Goal: Information Seeking & Learning: Learn about a topic

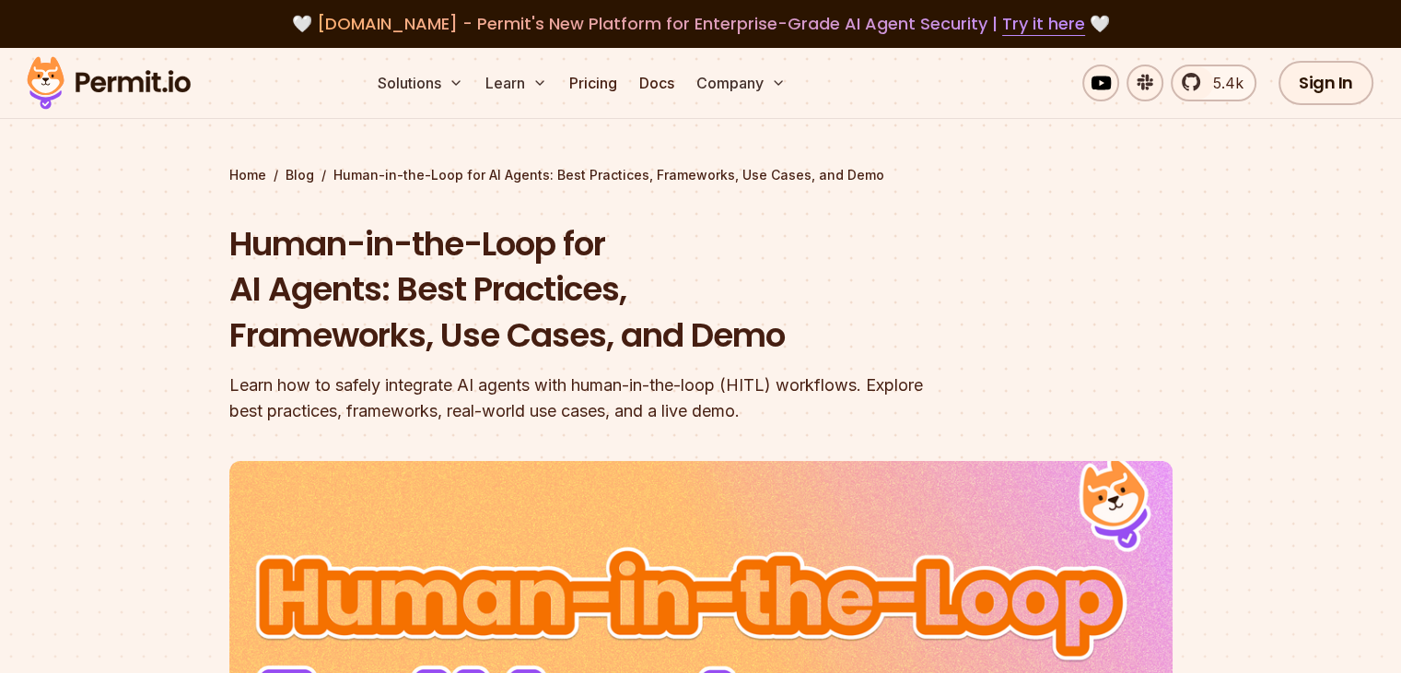
drag, startPoint x: 1414, startPoint y: 28, endPoint x: 1355, endPoint y: -80, distance: 122.9
click at [1307, 233] on section "Home / Blog / Human-in-the-Loop for AI Agents: Best Practices, Frameworks, Use …" at bounding box center [700, 591] width 1401 height 1087
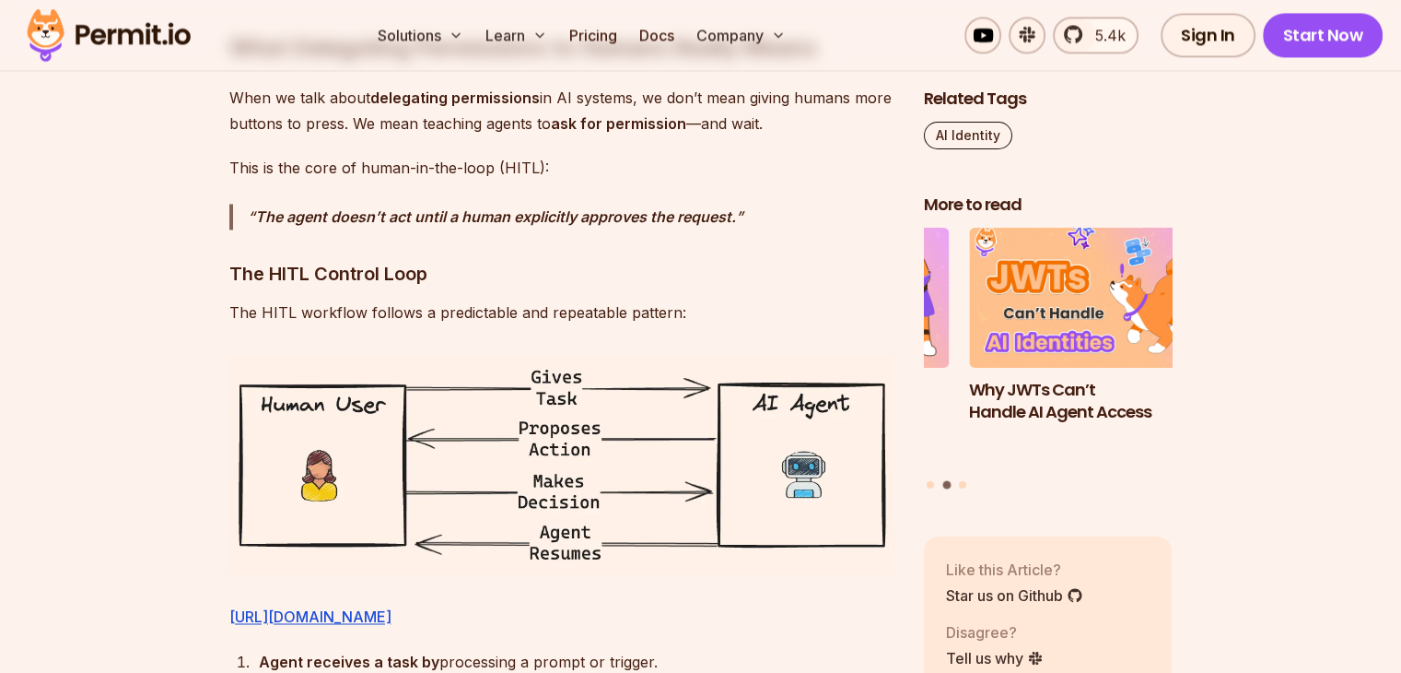
scroll to position [2891, 0]
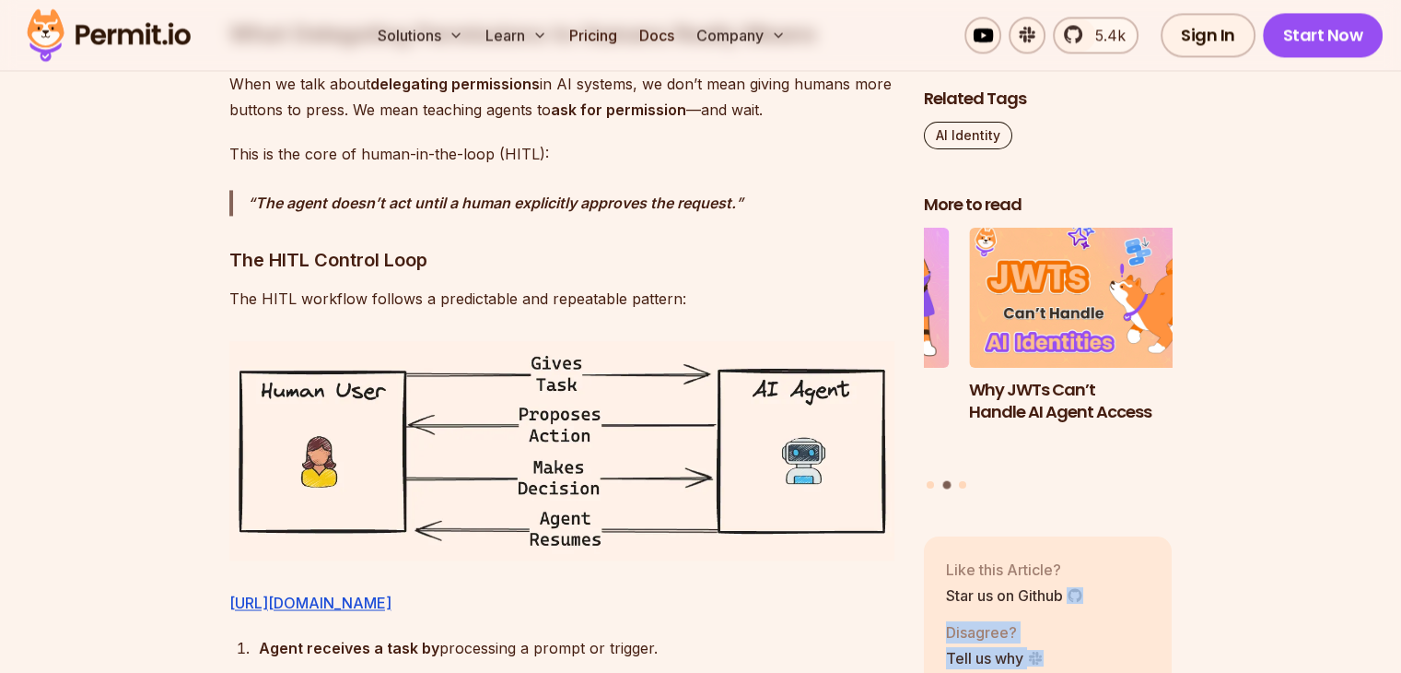
drag, startPoint x: 1414, startPoint y: 193, endPoint x: 1343, endPoint y: 122, distance: 101.0
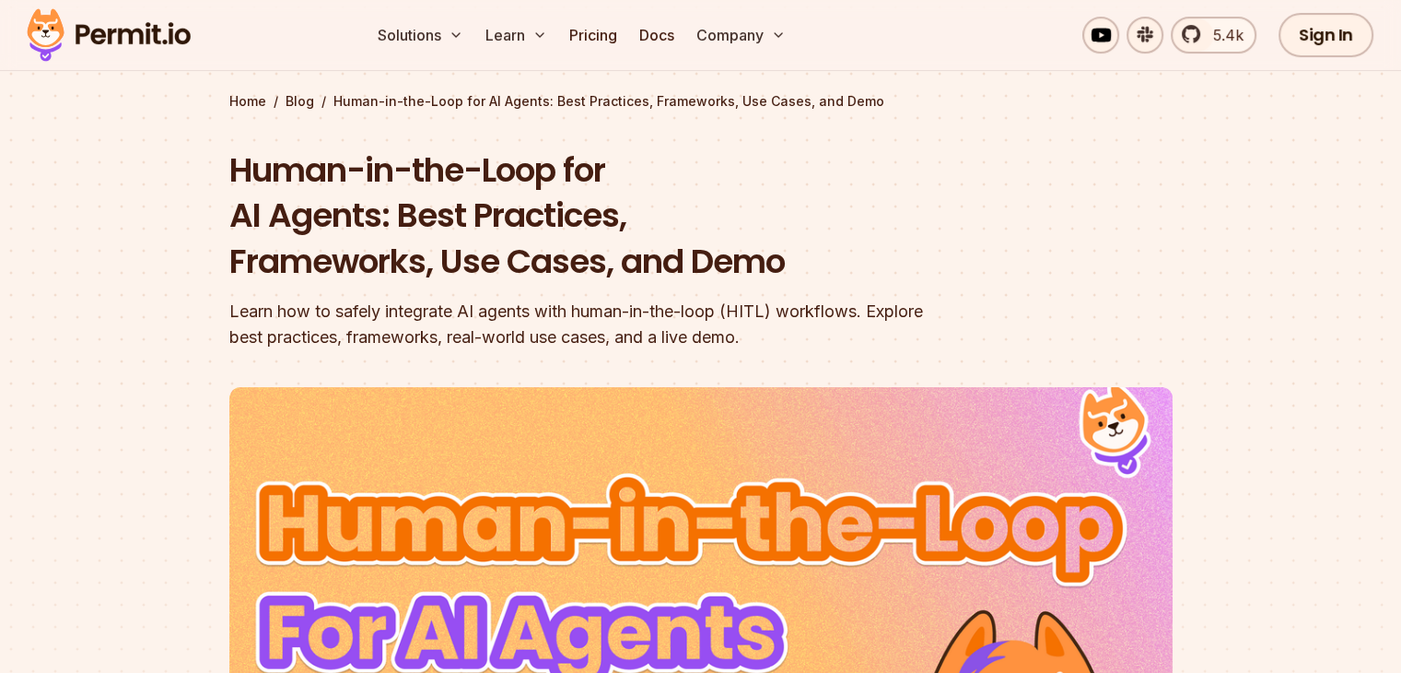
scroll to position [0, 0]
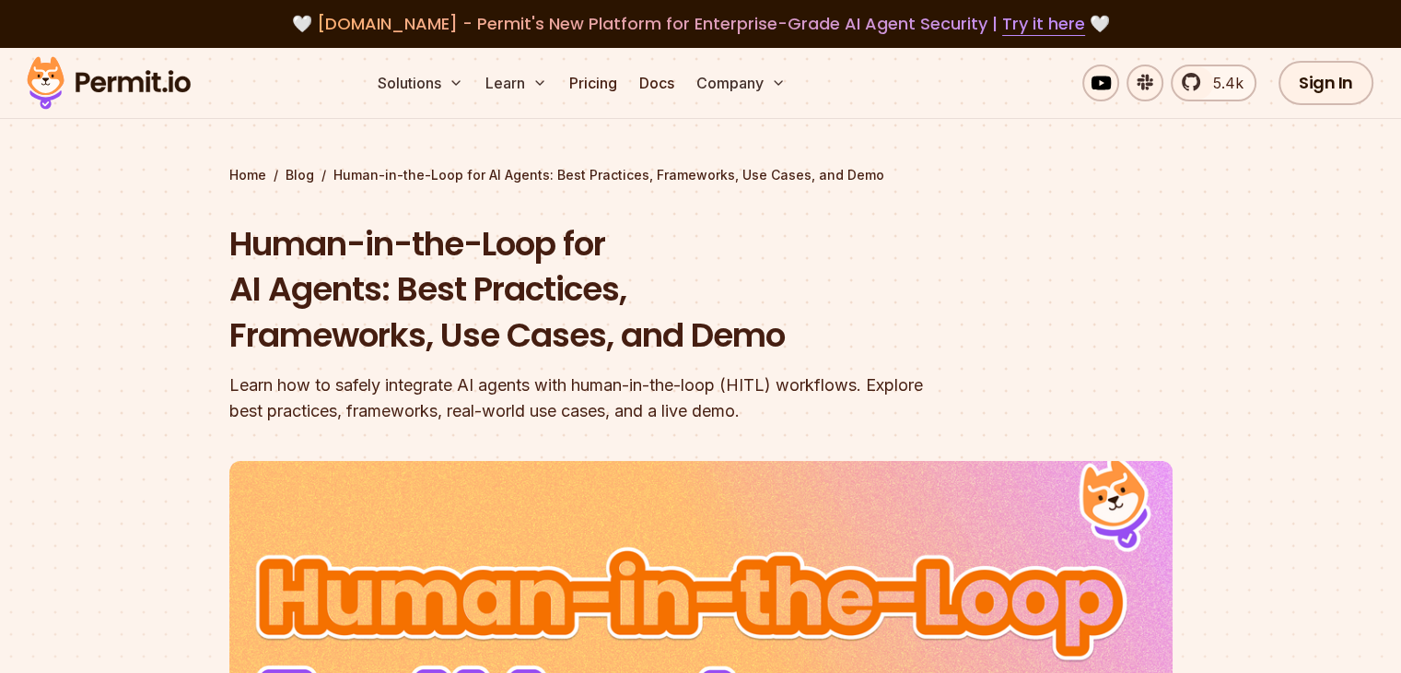
click at [1286, 292] on section "Home / Blog / Human-in-the-Loop for AI Agents: Best Practices, Frameworks, Use …" at bounding box center [700, 591] width 1401 height 1087
click at [794, 347] on h1 "Human-in-the-Loop for AI Agents: Best Practices, Frameworks, Use Cases, and Demo" at bounding box center [583, 289] width 708 height 137
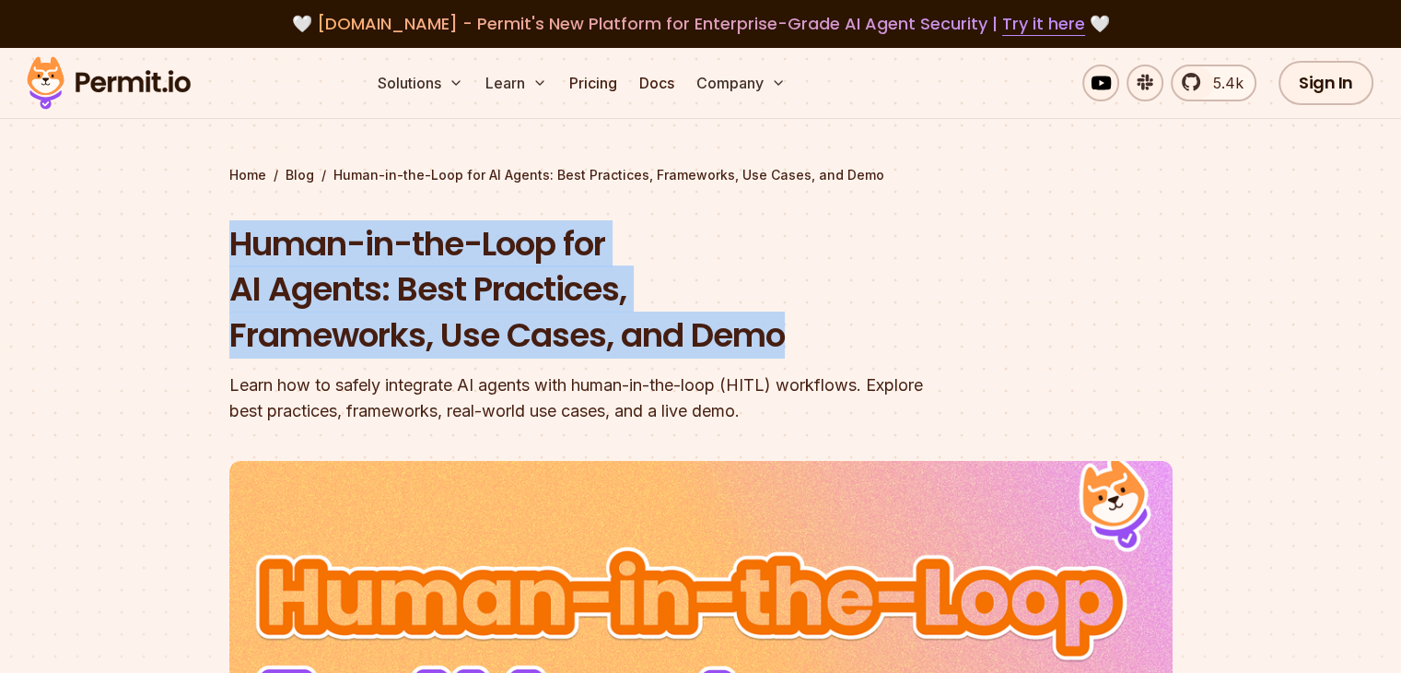
drag, startPoint x: 232, startPoint y: 238, endPoint x: 829, endPoint y: 314, distance: 601.9
click at [829, 314] on h1 "Human-in-the-Loop for AI Agents: Best Practices, Frameworks, Use Cases, and Demo" at bounding box center [583, 289] width 708 height 137
copy h1 "Human-in-the-Loop for AI Agents: Best Practices, Frameworks, Use Cases, and Demo"
